Goal: Transaction & Acquisition: Book appointment/travel/reservation

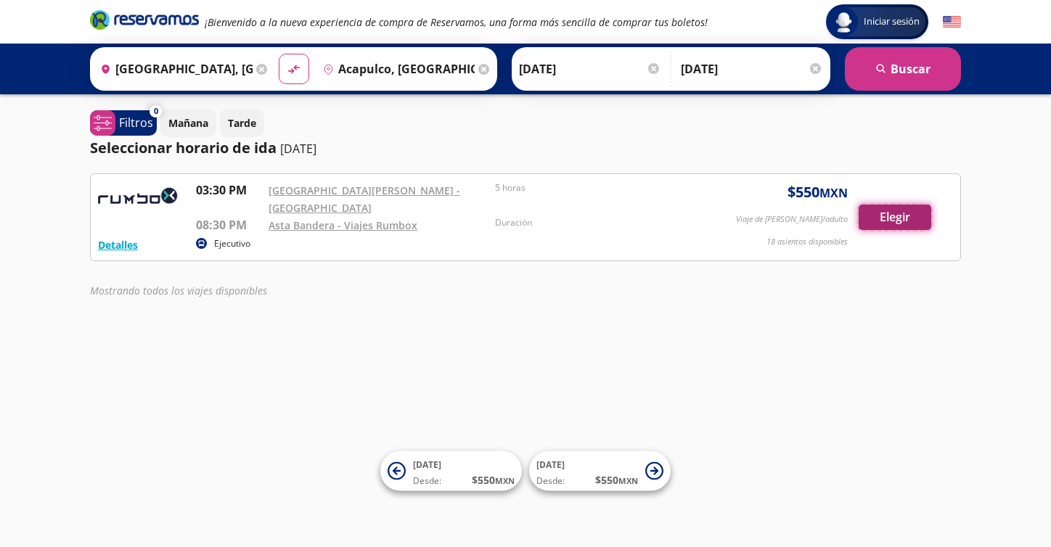
click at [888, 214] on button "Elegir" at bounding box center [895, 217] width 73 height 25
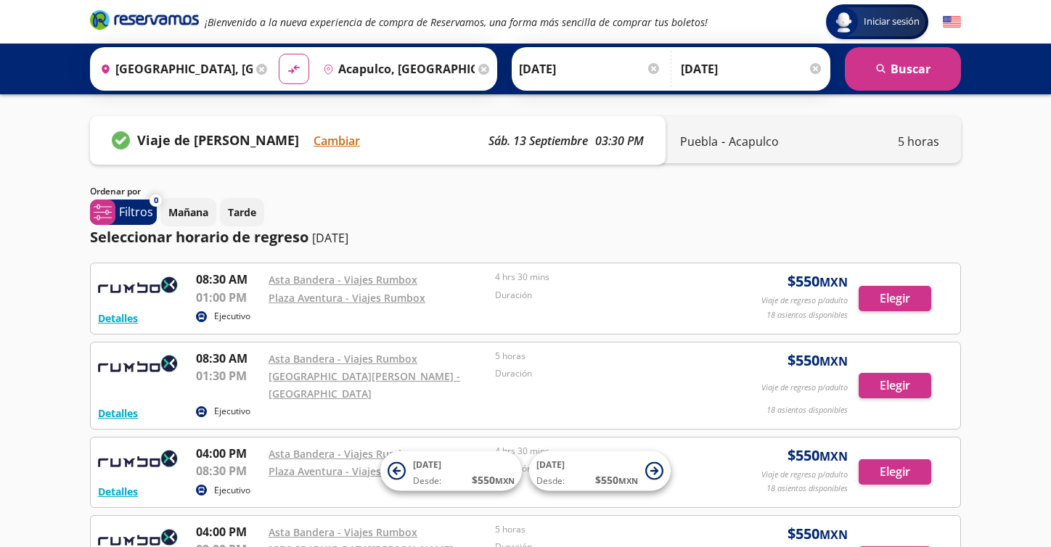
click at [658, 66] on input "[DATE]" at bounding box center [590, 69] width 142 height 36
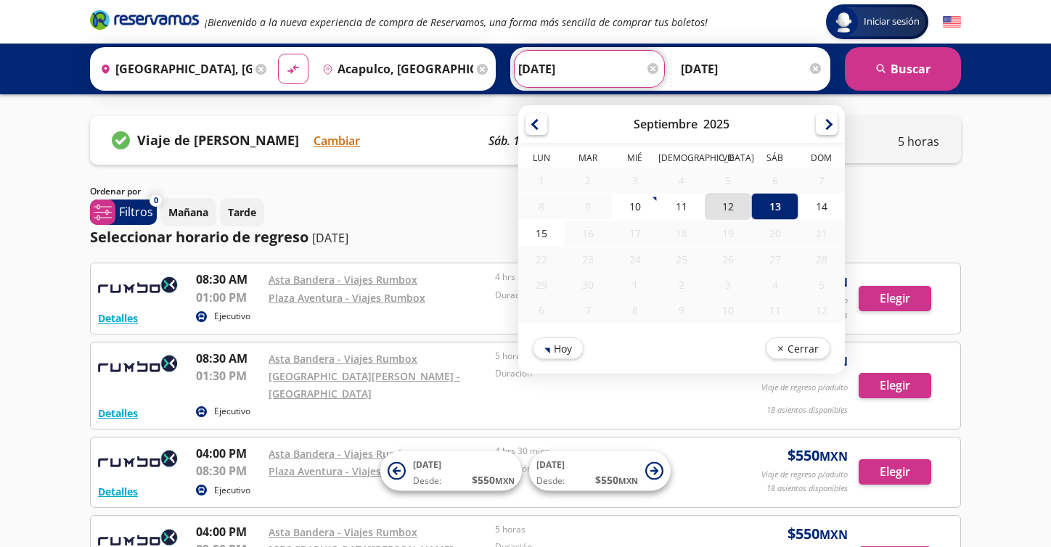
click at [720, 201] on div "12" at bounding box center [728, 206] width 46 height 27
type input "[DATE]"
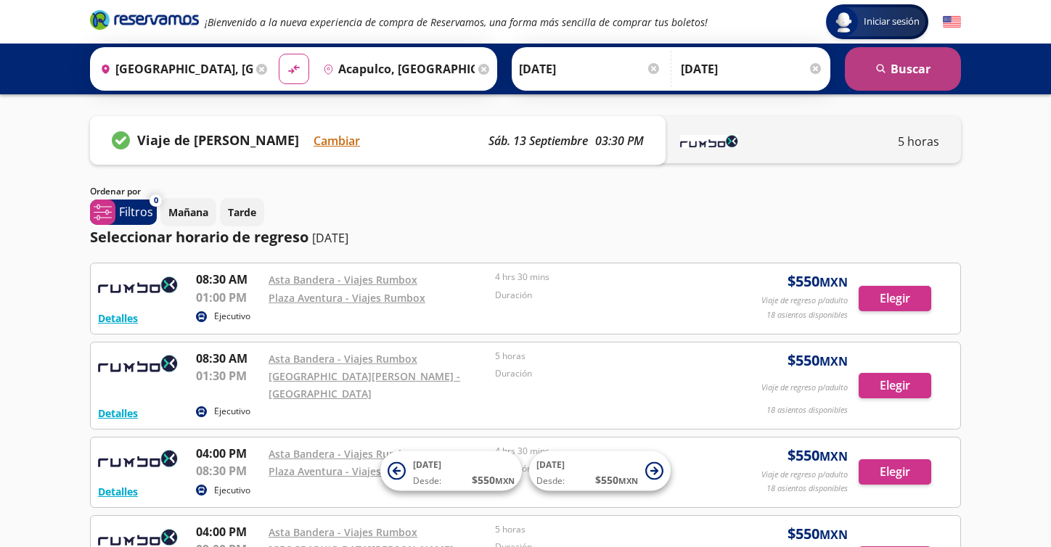
click at [884, 70] on icon "search" at bounding box center [881, 69] width 11 height 11
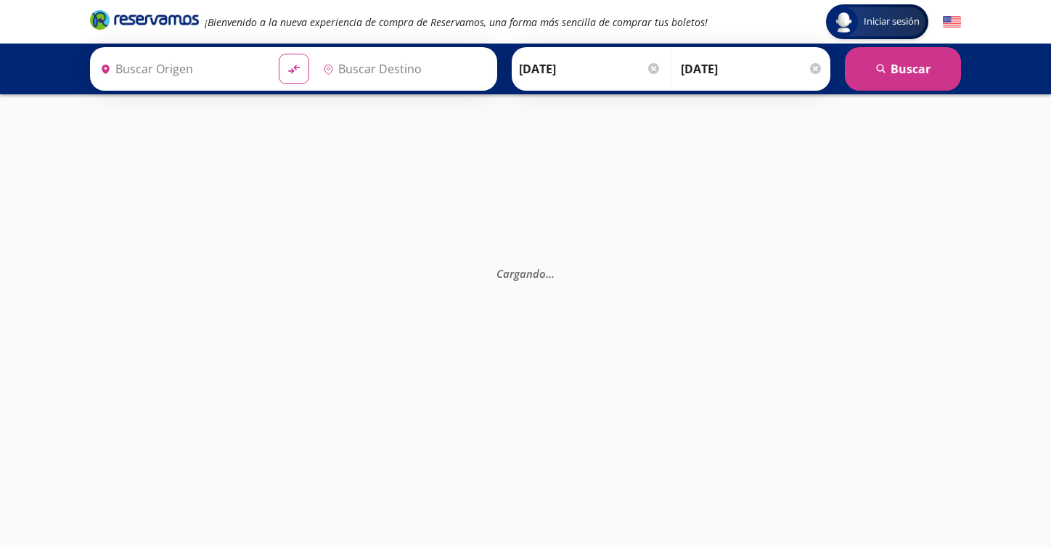
type input "[GEOGRAPHIC_DATA], [GEOGRAPHIC_DATA]"
type input "Acapulco, [GEOGRAPHIC_DATA]"
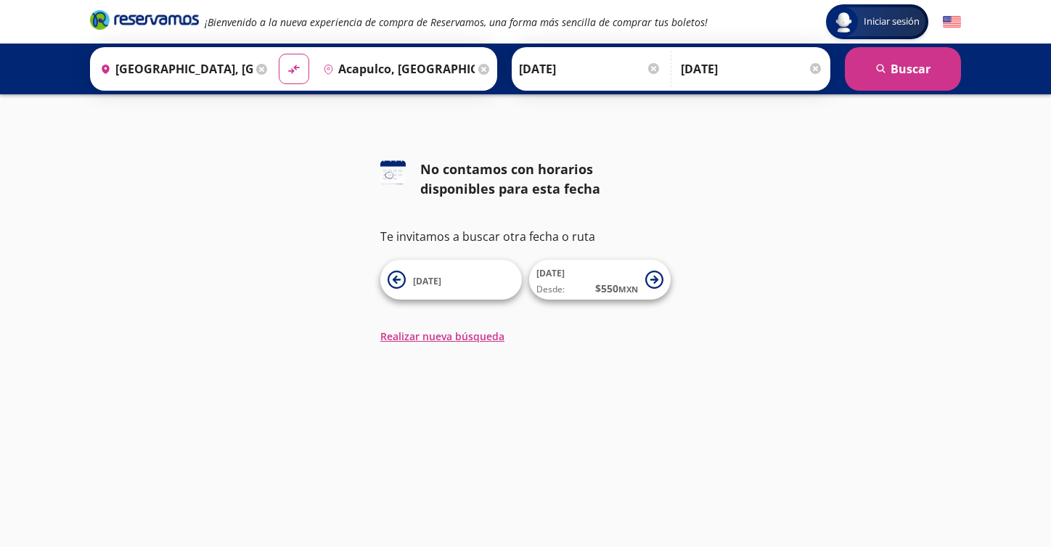
click at [654, 70] on div at bounding box center [653, 68] width 11 height 11
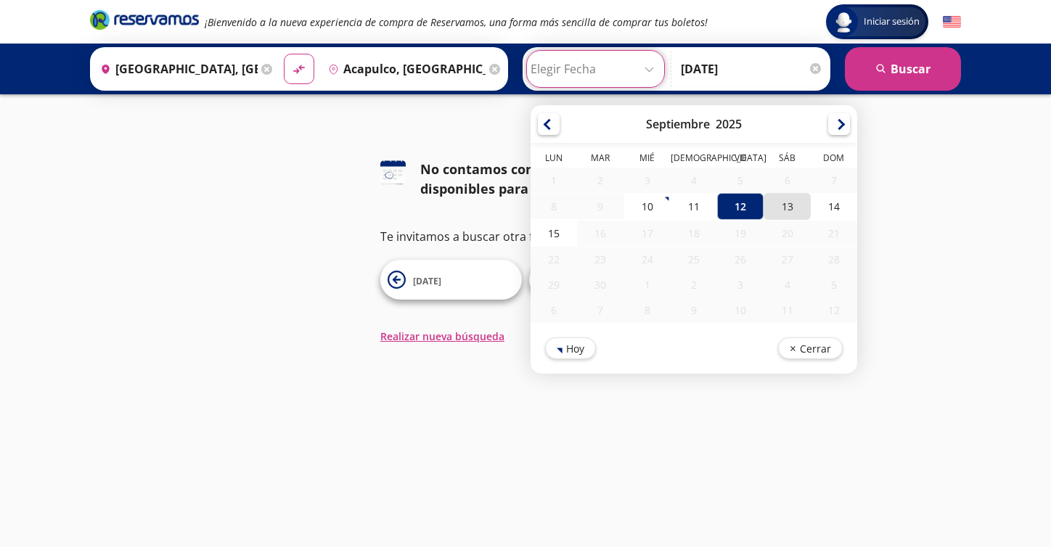
click at [788, 207] on div "13" at bounding box center [787, 206] width 46 height 27
type input "[DATE]"
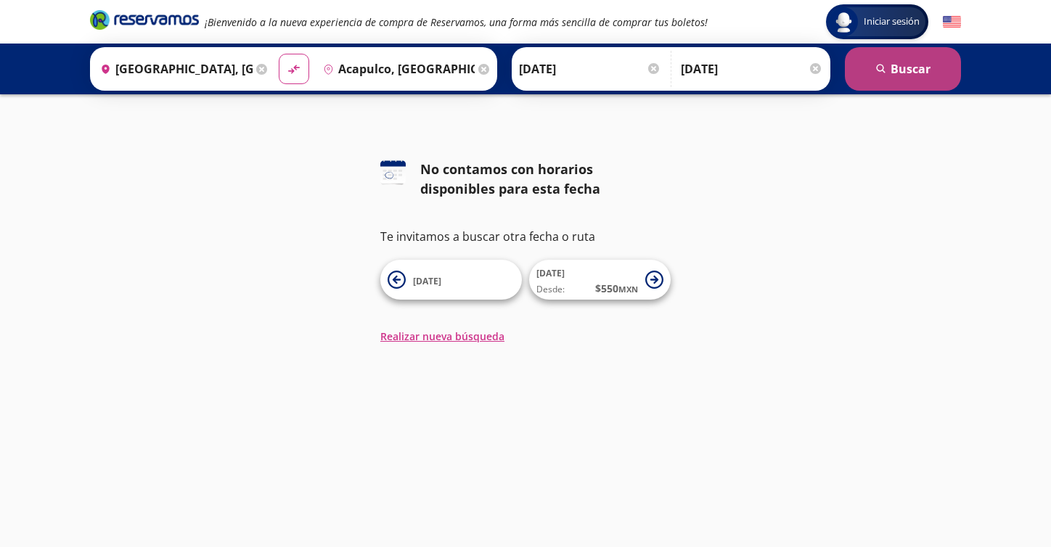
click at [883, 71] on icon "search" at bounding box center [881, 69] width 11 height 11
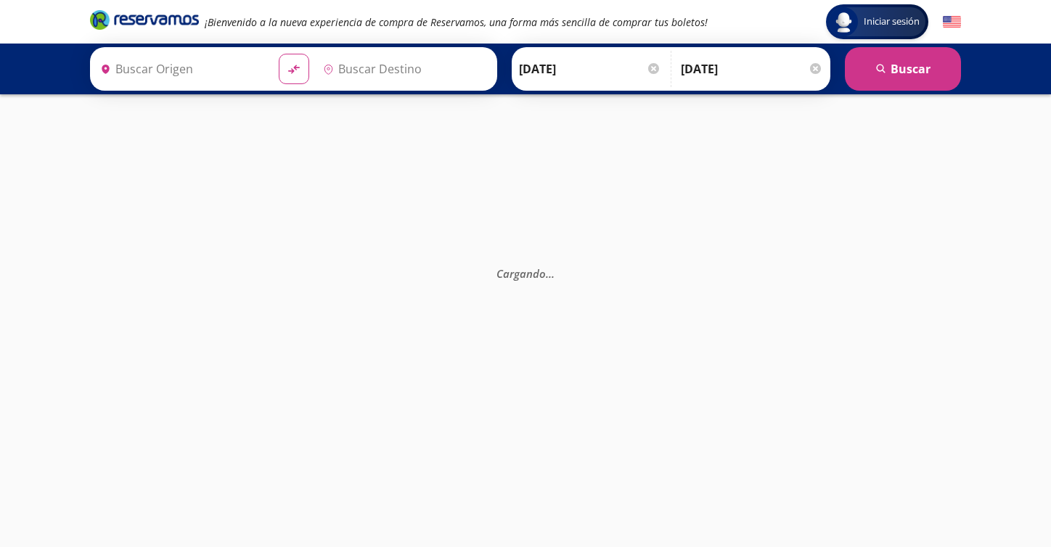
type input "[GEOGRAPHIC_DATA], [GEOGRAPHIC_DATA]"
type input "Acapulco, [GEOGRAPHIC_DATA]"
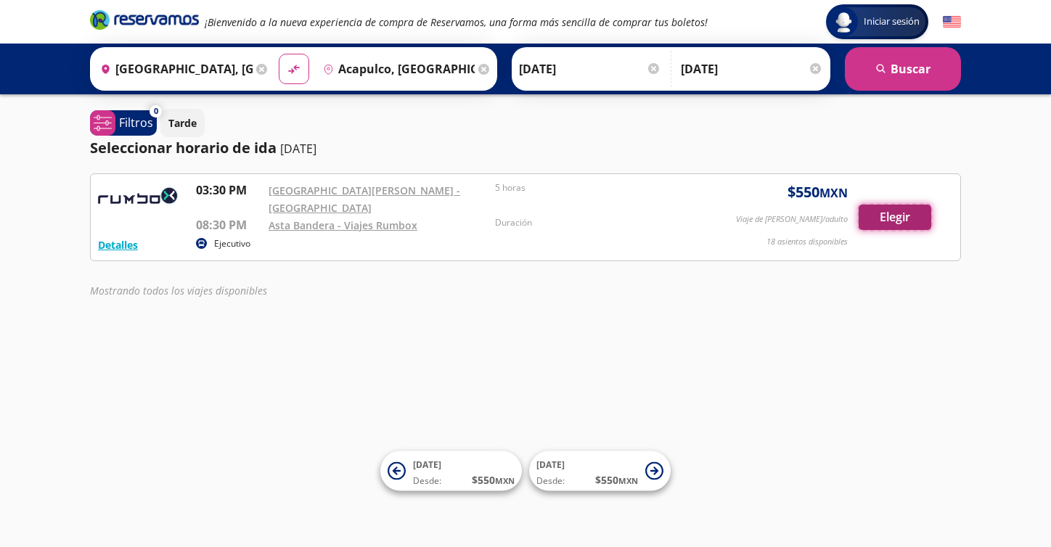
click at [921, 219] on button "Elegir" at bounding box center [895, 217] width 73 height 25
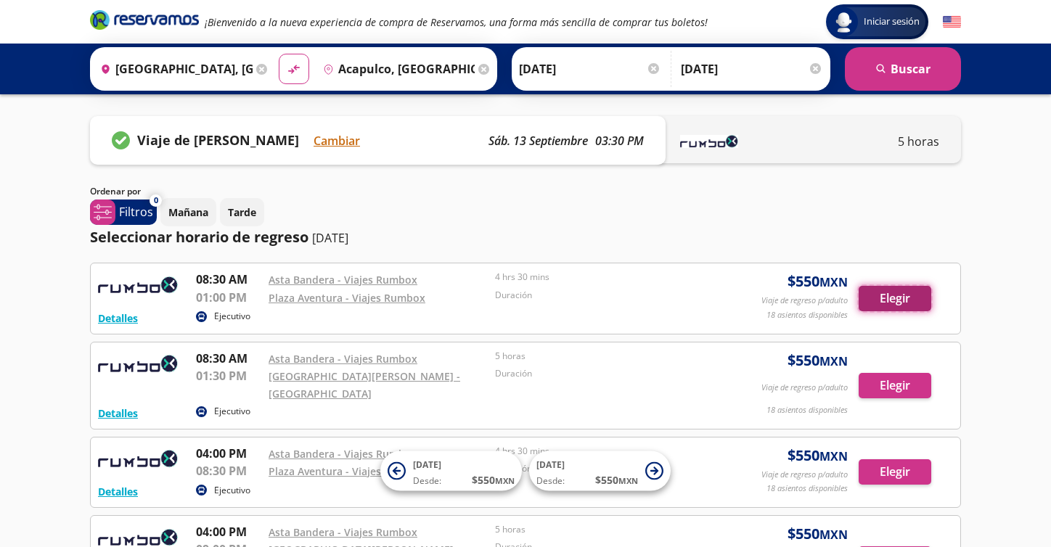
click at [909, 304] on button "Elegir" at bounding box center [895, 298] width 73 height 25
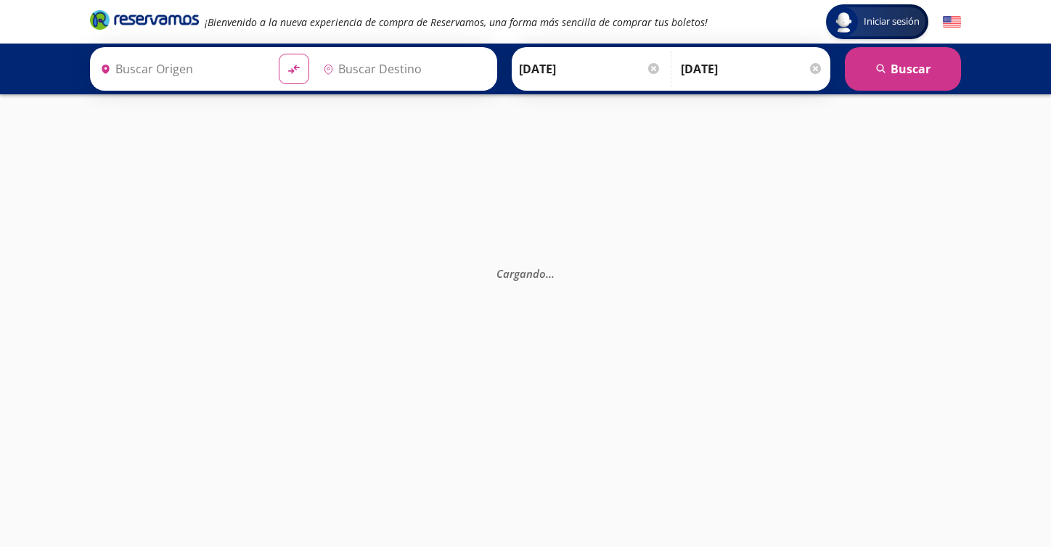
type input "Asta Bandera - Viajes Rumbox, [GEOGRAPHIC_DATA]"
